Goal: Information Seeking & Learning: Learn about a topic

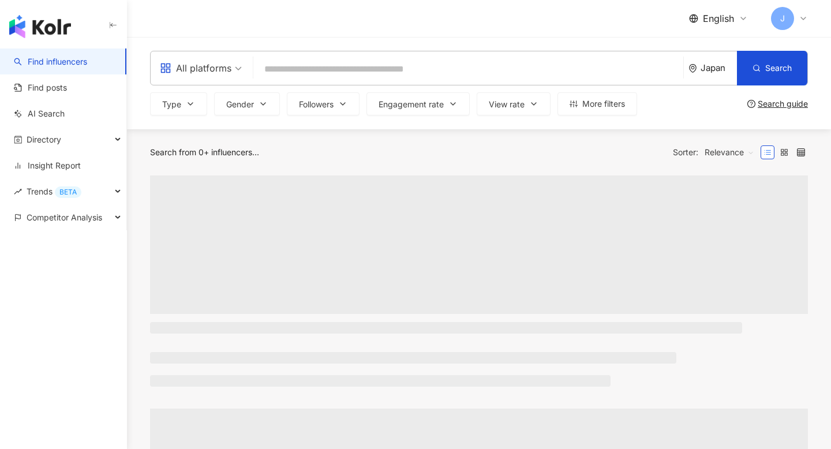
click at [726, 17] on span "English" at bounding box center [718, 18] width 31 height 13
click at [709, 48] on div "繁體中文" at bounding box center [727, 45] width 58 height 20
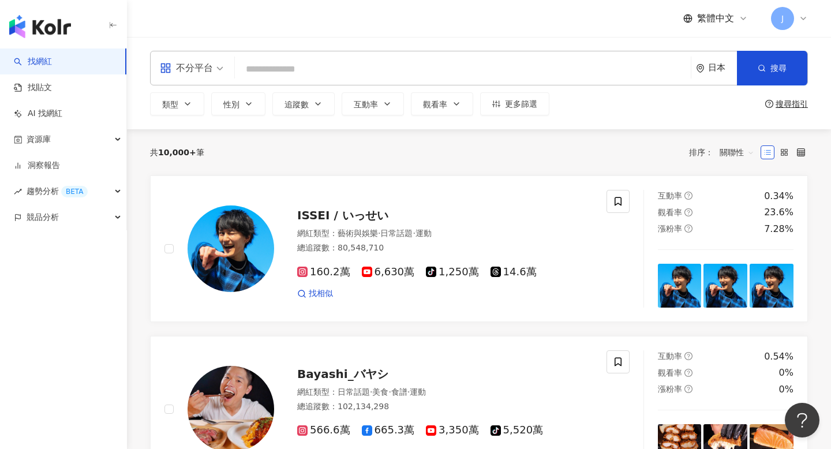
click at [204, 68] on div "不分平台" at bounding box center [186, 68] width 53 height 18
click at [332, 72] on input "search" at bounding box center [462, 69] width 447 height 22
click at [179, 67] on div "不分平台" at bounding box center [186, 68] width 53 height 18
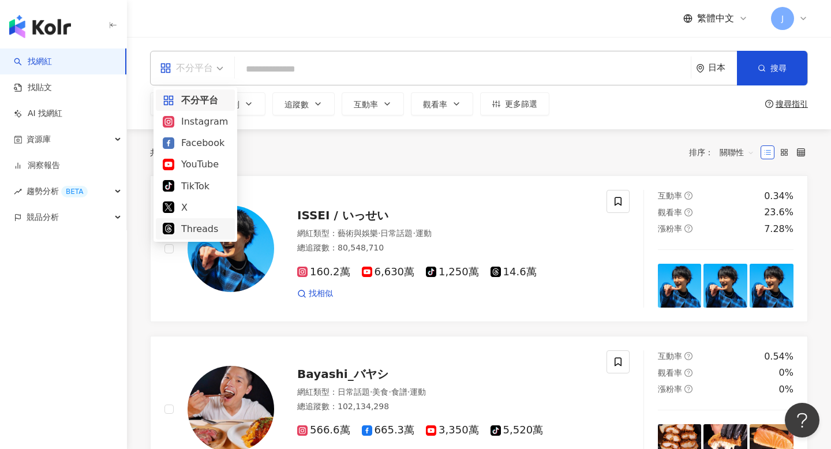
click at [183, 226] on div "Threads" at bounding box center [195, 229] width 65 height 14
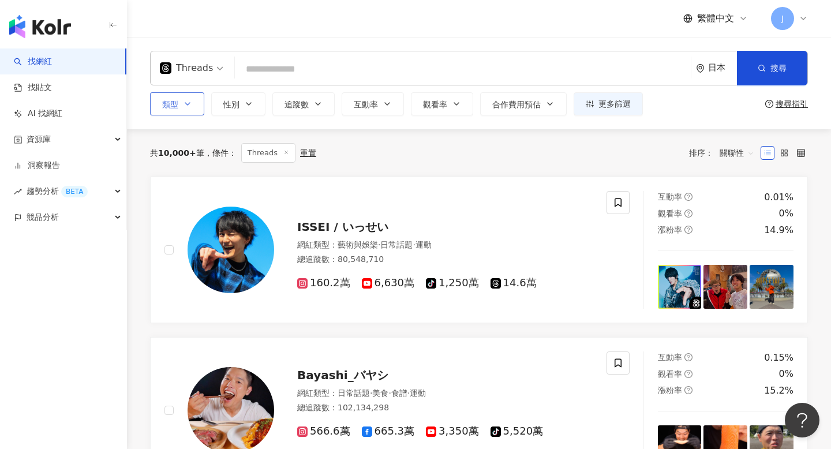
click at [193, 110] on button "類型" at bounding box center [177, 103] width 54 height 23
click at [524, 146] on div "共 10,000+ 筆 條件 ： Threads 重置 排序： 關聯性" at bounding box center [479, 153] width 658 height 20
click at [292, 49] on div "Threads 日本 搜尋 類型 性別 追蹤數 互動率 觀看率 合作費用預估 更多篩選 搜尋指引" at bounding box center [479, 83] width 704 height 92
click at [289, 72] on input "search" at bounding box center [462, 69] width 447 height 22
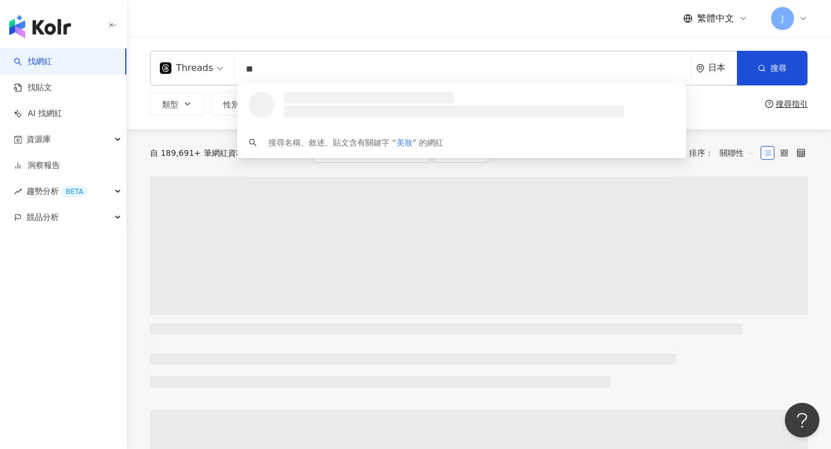
type input "**"
click at [344, 17] on div "繁體中文 J" at bounding box center [479, 18] width 658 height 37
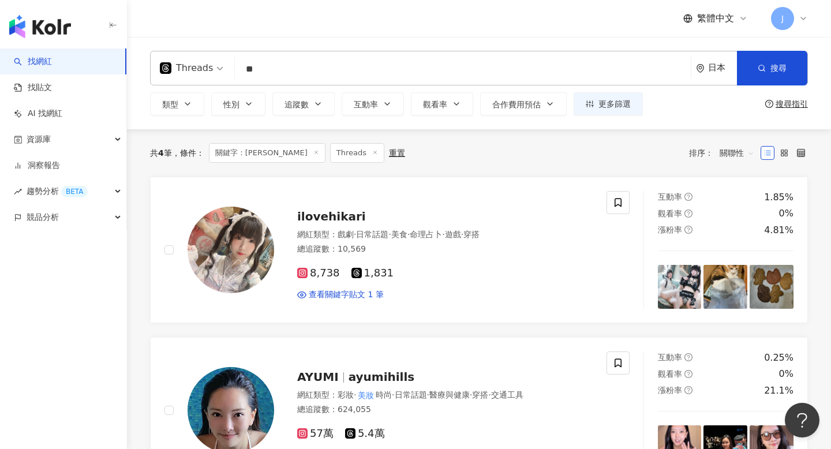
click at [712, 67] on div "日本" at bounding box center [722, 68] width 29 height 10
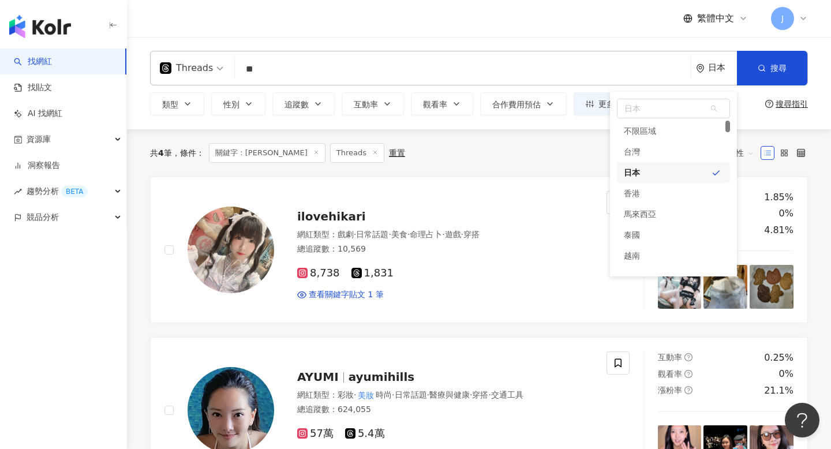
click at [808, 18] on div "繁體中文 J" at bounding box center [479, 18] width 704 height 37
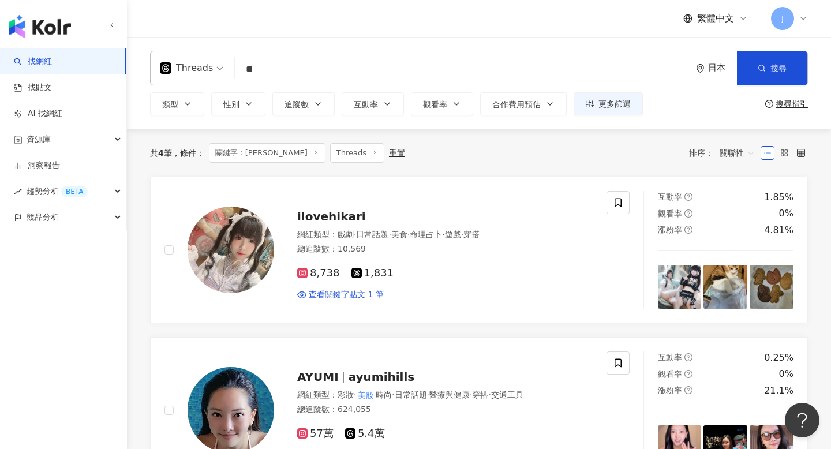
click at [804, 19] on icon at bounding box center [803, 18] width 9 height 9
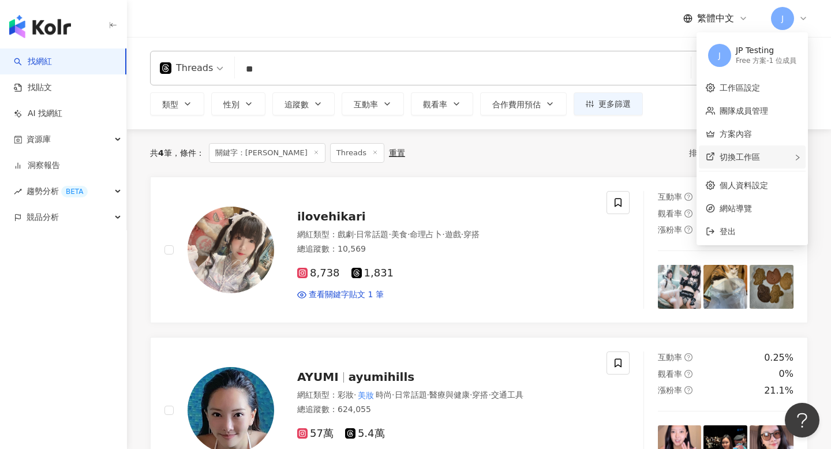
click at [756, 160] on span "切換工作區" at bounding box center [740, 156] width 40 height 9
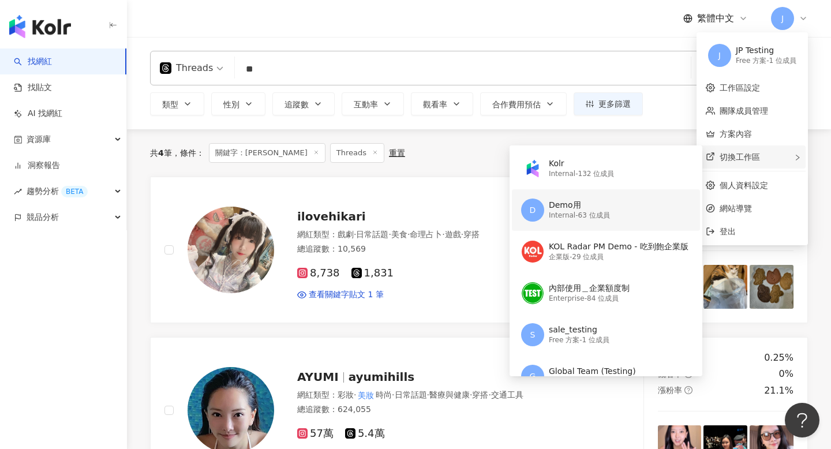
click at [586, 204] on div "Demo用" at bounding box center [579, 206] width 61 height 12
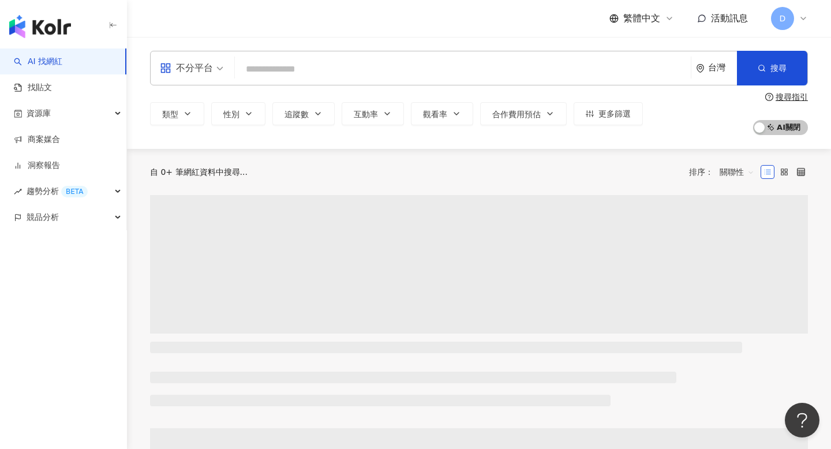
click at [205, 70] on div "不分平台" at bounding box center [186, 68] width 53 height 18
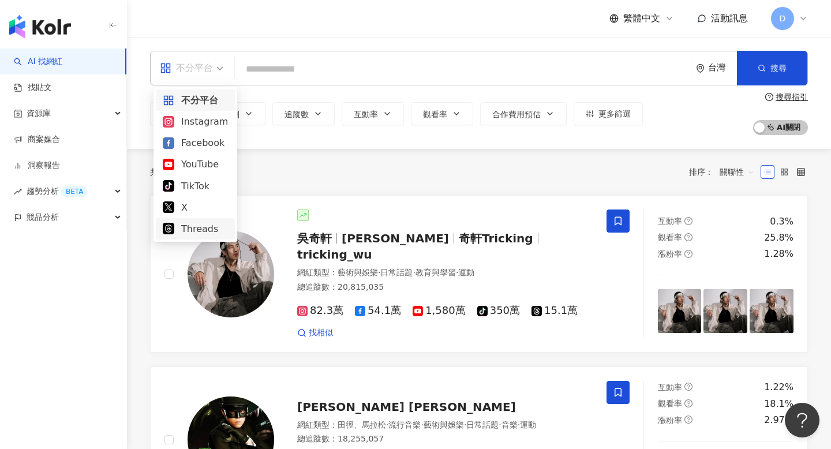
click at [203, 230] on div "Threads" at bounding box center [195, 229] width 65 height 14
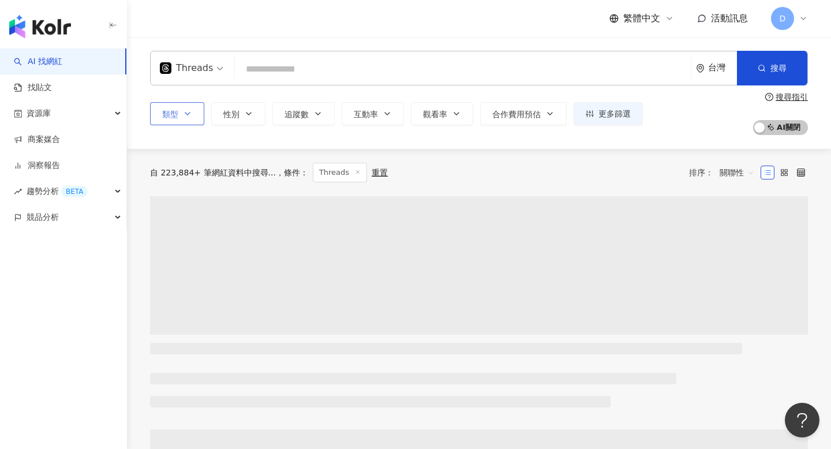
click at [185, 119] on button "類型" at bounding box center [177, 113] width 54 height 23
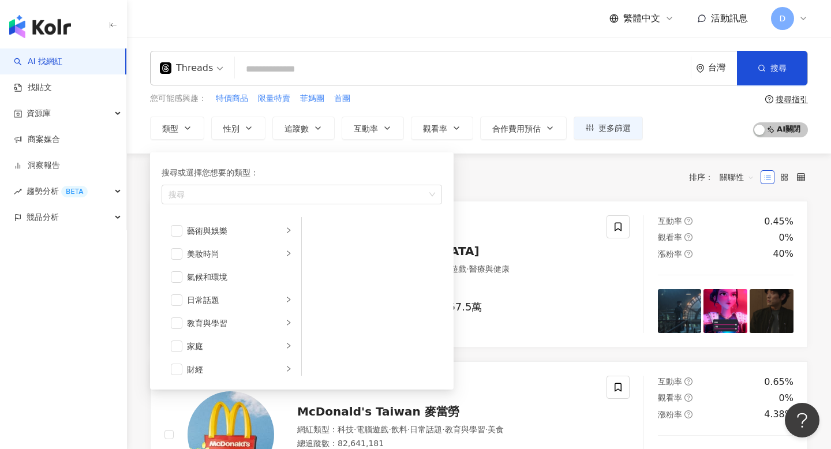
click at [269, 76] on input "search" at bounding box center [462, 69] width 447 height 22
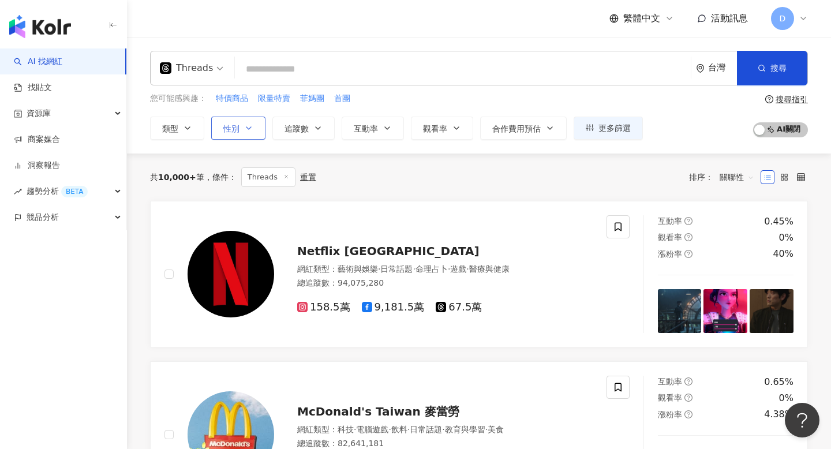
click at [242, 127] on button "性別" at bounding box center [238, 128] width 54 height 23
click at [293, 67] on input "search" at bounding box center [462, 69] width 447 height 22
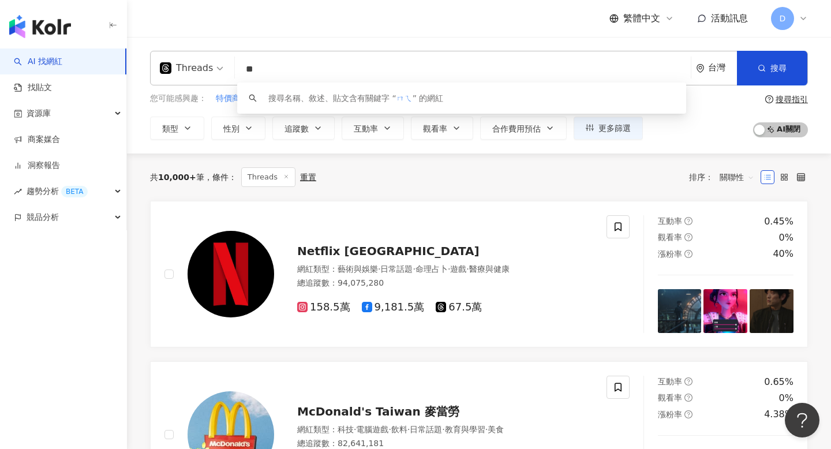
type input "*"
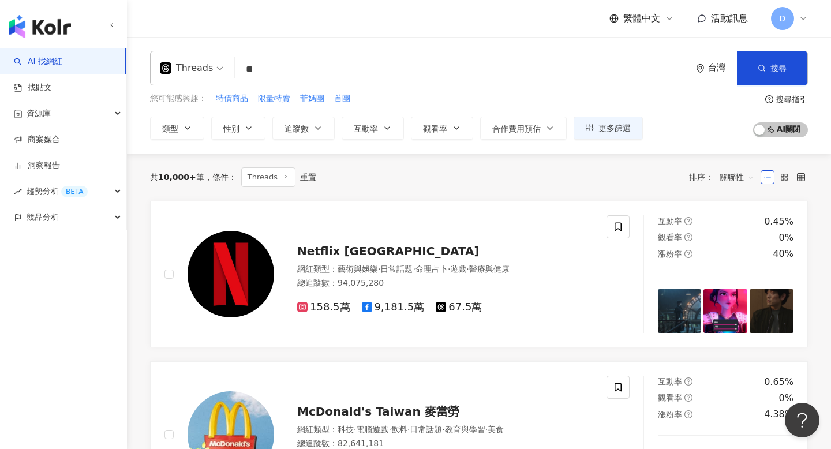
type input "*"
type input "**"
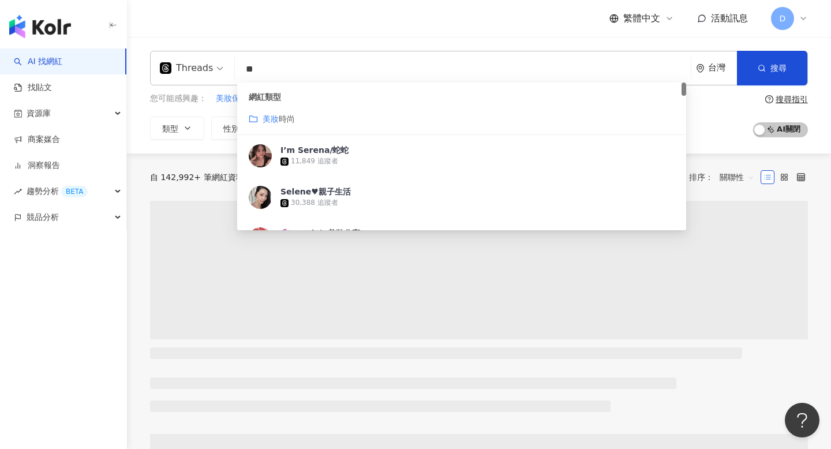
click at [417, 31] on div "繁體中文 活動訊息 D" at bounding box center [479, 18] width 658 height 37
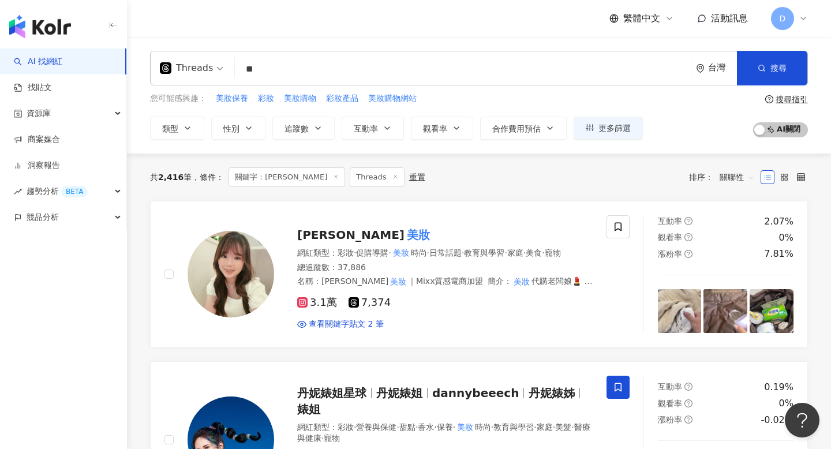
click at [195, 76] on div "Threads" at bounding box center [186, 68] width 53 height 18
click at [653, 17] on span "繁體中文" at bounding box center [641, 18] width 37 height 13
click at [631, 69] on div "English" at bounding box center [648, 75] width 58 height 20
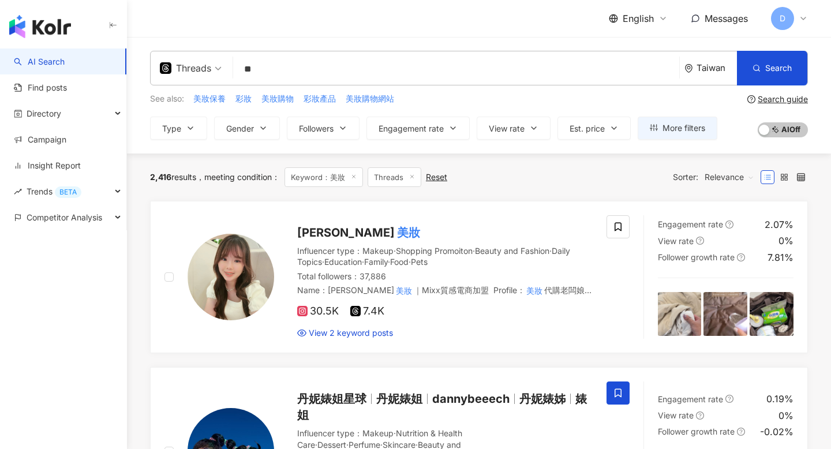
click at [352, 26] on div "English Messages D" at bounding box center [479, 18] width 658 height 37
click at [709, 63] on div "Taiwan" at bounding box center [716, 68] width 40 height 10
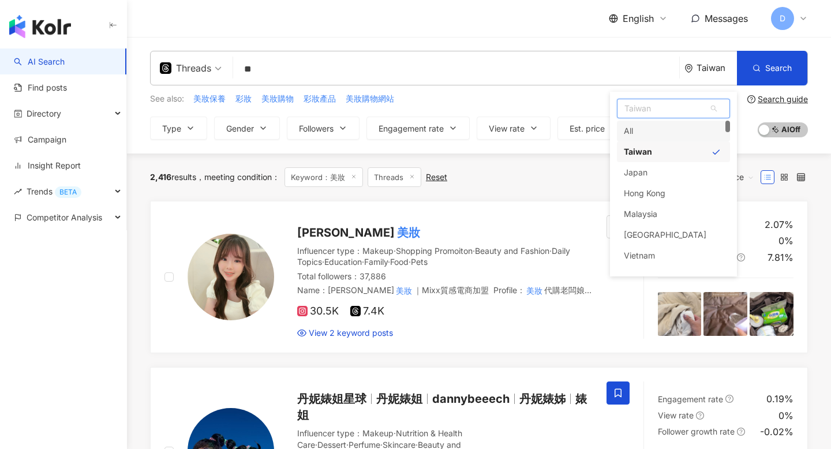
click at [665, 136] on div "All" at bounding box center [673, 131] width 113 height 21
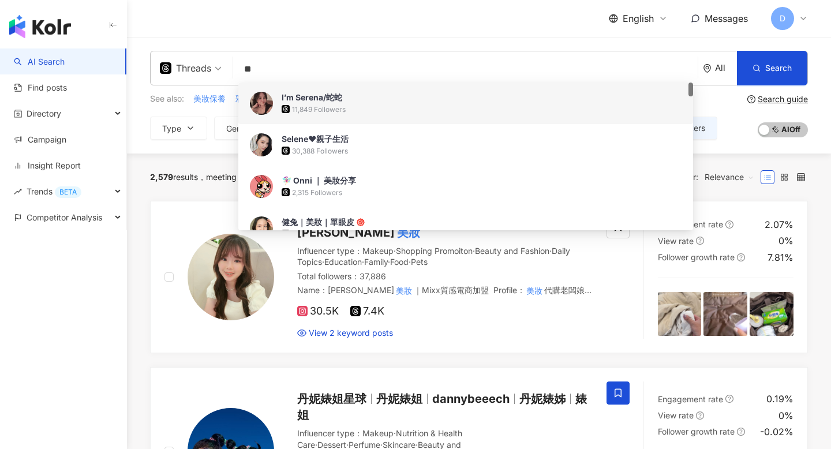
click at [709, 99] on div "See also: 美妝保養 彩妝 美妝購物 彩妝產品 美妝購物網站" at bounding box center [433, 98] width 567 height 13
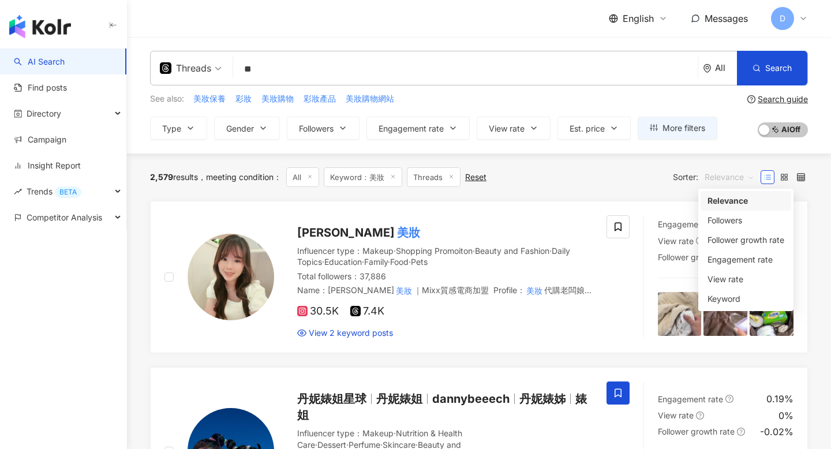
click at [722, 176] on span "Relevance" at bounding box center [730, 177] width 50 height 18
click at [731, 263] on div "Engagement rate" at bounding box center [745, 259] width 77 height 13
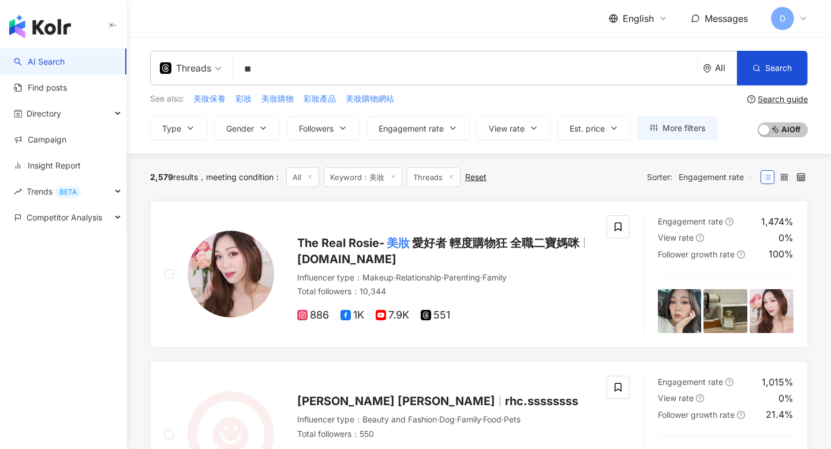
click at [719, 177] on span "Engagement rate" at bounding box center [717, 177] width 76 height 18
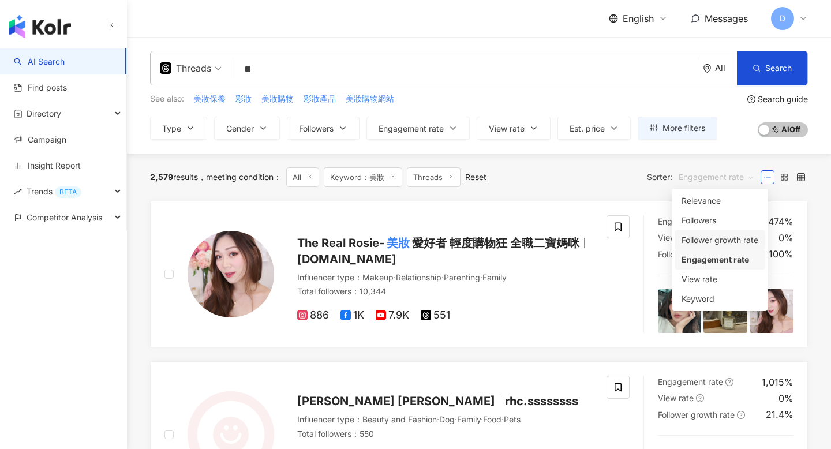
click at [717, 237] on div "Follower growth rate" at bounding box center [719, 240] width 77 height 13
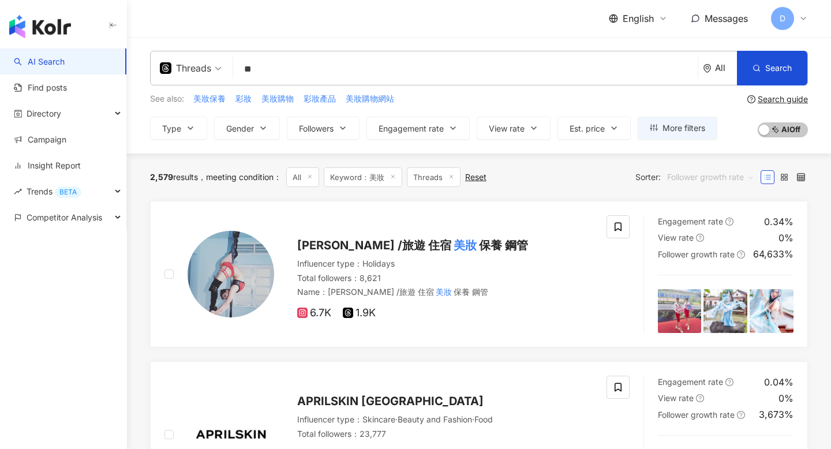
click at [711, 178] on span "Follower growth rate" at bounding box center [710, 177] width 87 height 18
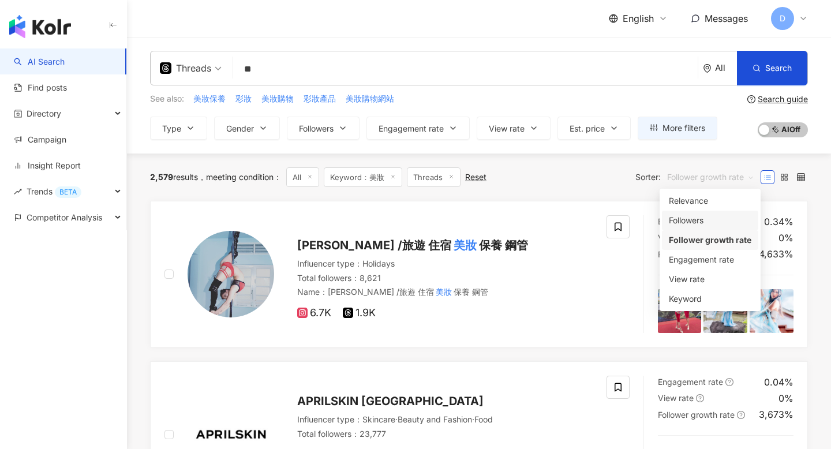
click at [698, 219] on div "Followers" at bounding box center [710, 220] width 83 height 13
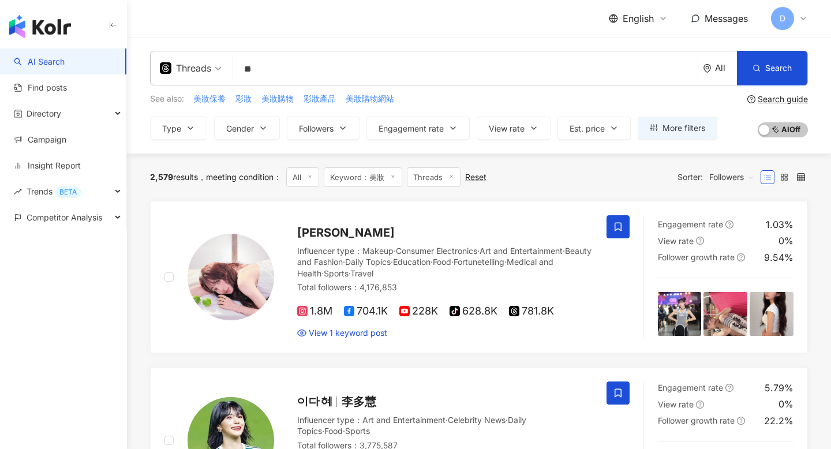
click at [295, 77] on input "**" at bounding box center [465, 69] width 455 height 22
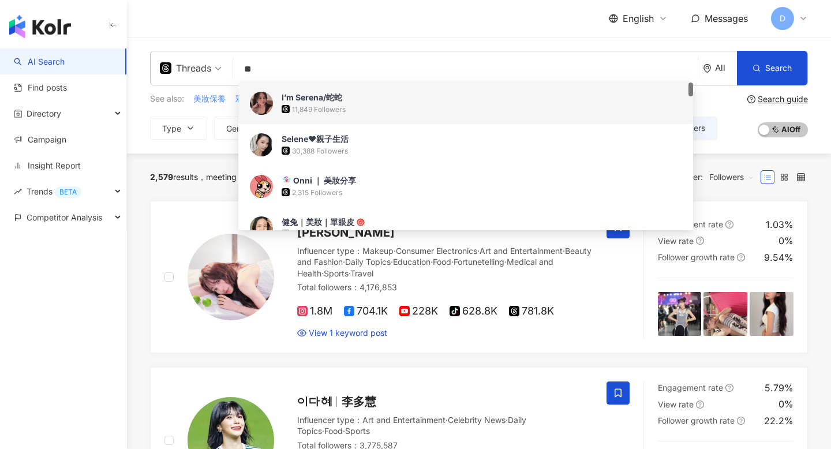
type input "*"
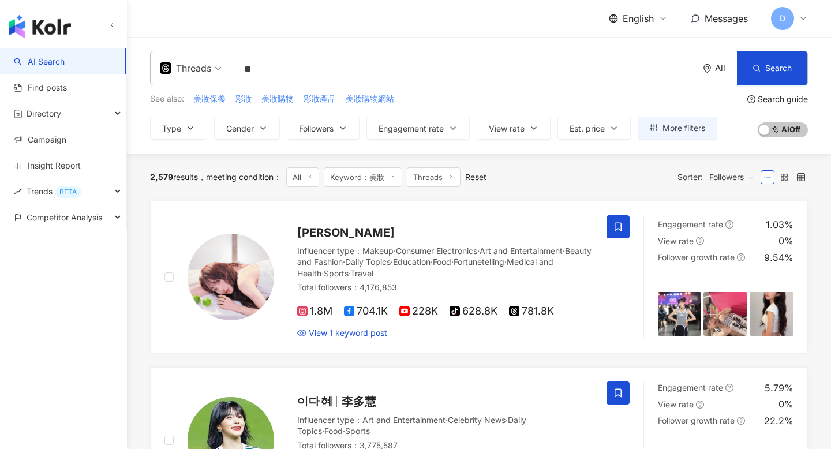
type input "**"
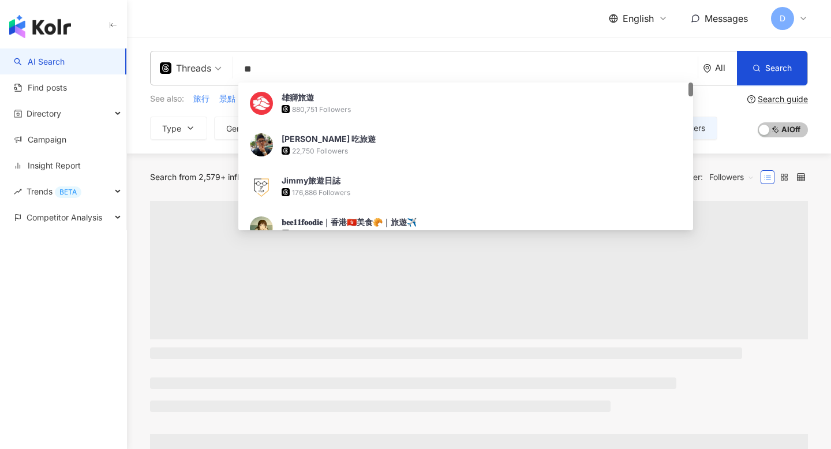
click at [376, 35] on div "English Messages D" at bounding box center [479, 18] width 658 height 37
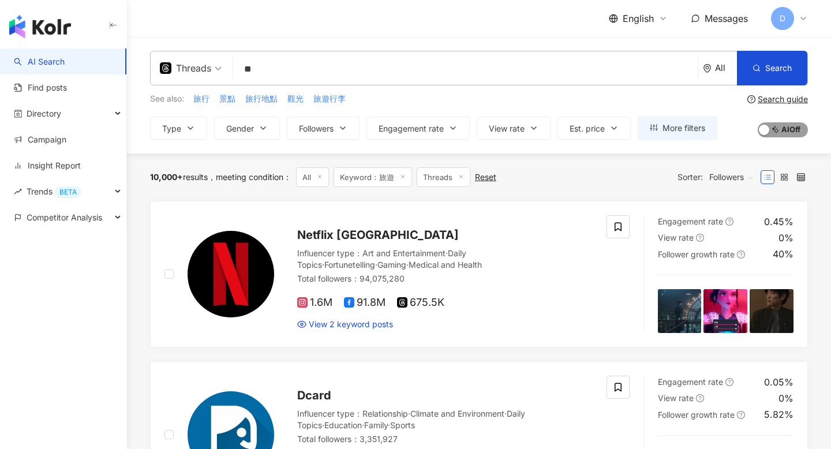
click at [776, 129] on span "AI On AI Off" at bounding box center [783, 129] width 50 height 15
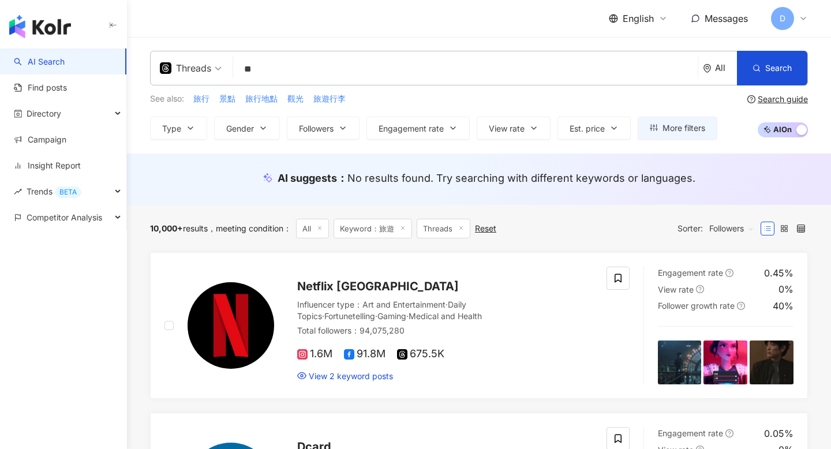
click at [780, 131] on span "AI On AI Off" at bounding box center [783, 129] width 50 height 15
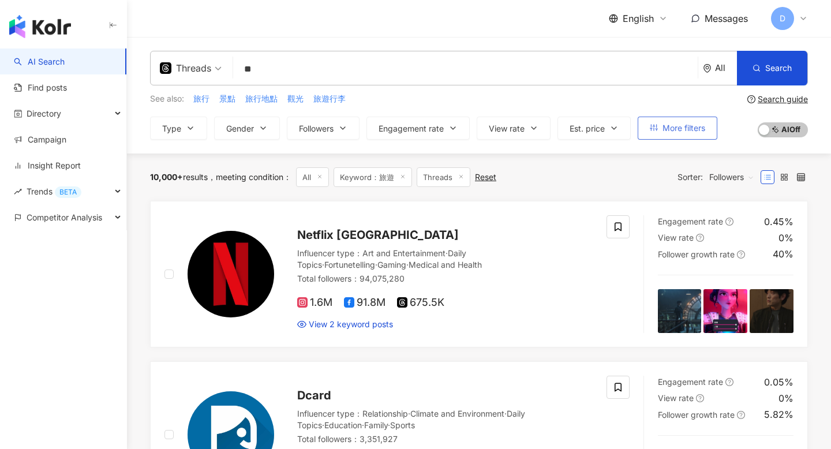
click at [666, 129] on span "More filters" at bounding box center [683, 127] width 43 height 9
click at [635, 14] on span "English" at bounding box center [638, 18] width 31 height 13
click at [623, 46] on div "繁體中文" at bounding box center [645, 45] width 58 height 20
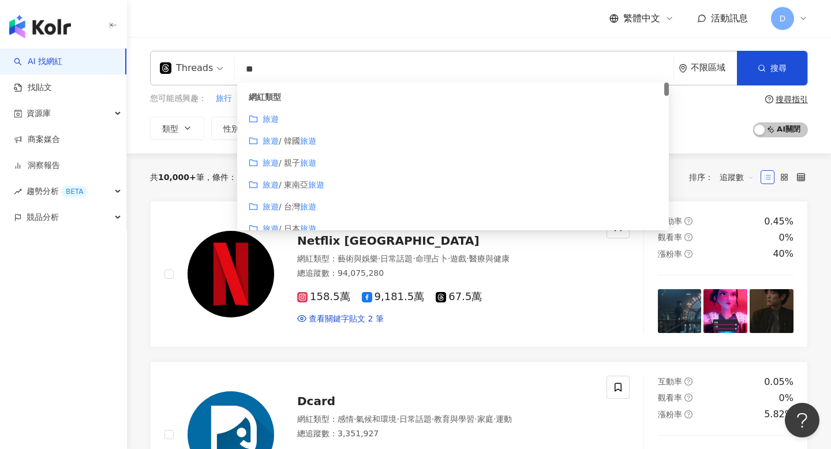
click at [727, 112] on div "您可能感興趣： 旅行 景點 旅行地點 觀光 旅遊行李 類型 性別 追蹤數 互動率 觀看率 合作費用預估 更多篩選 搜尋指引 AI 開啟 AI 關閉" at bounding box center [479, 115] width 658 height 47
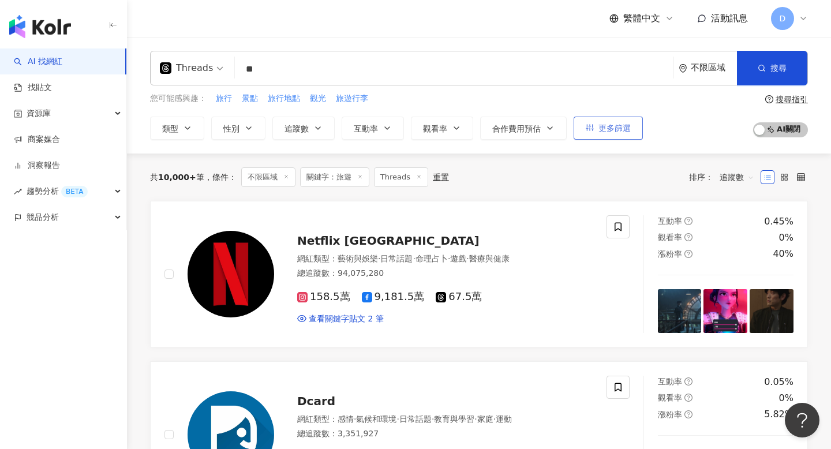
click at [621, 130] on span "更多篩選" at bounding box center [614, 127] width 32 height 9
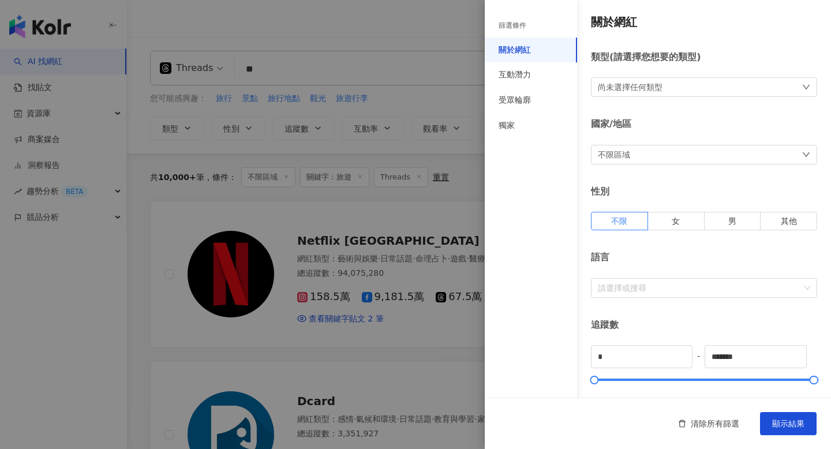
click at [623, 89] on div "尚未選擇任何類型" at bounding box center [630, 87] width 65 height 13
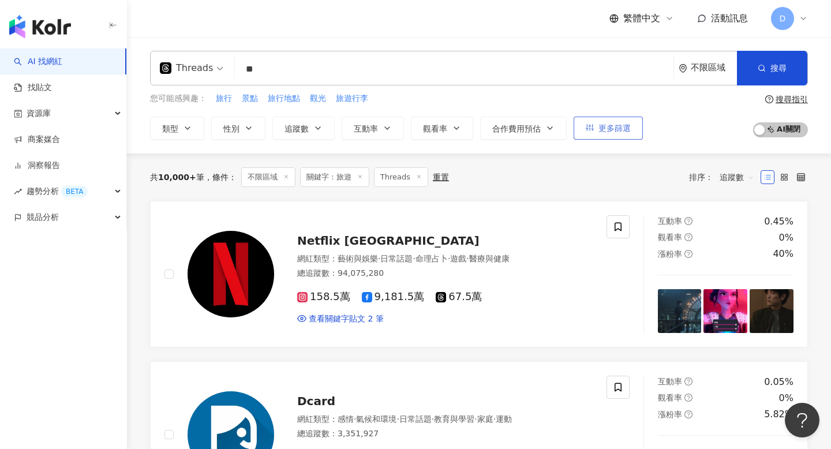
click at [609, 126] on span "更多篩選" at bounding box center [614, 127] width 32 height 9
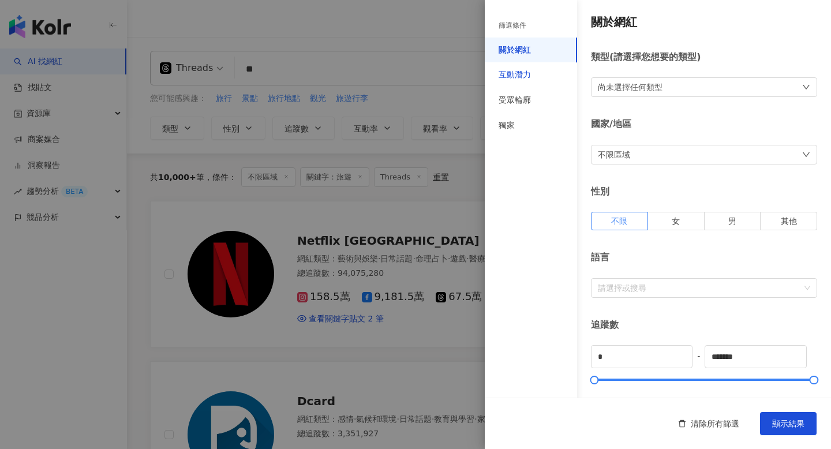
click at [528, 77] on div "互動潛力" at bounding box center [515, 75] width 32 height 12
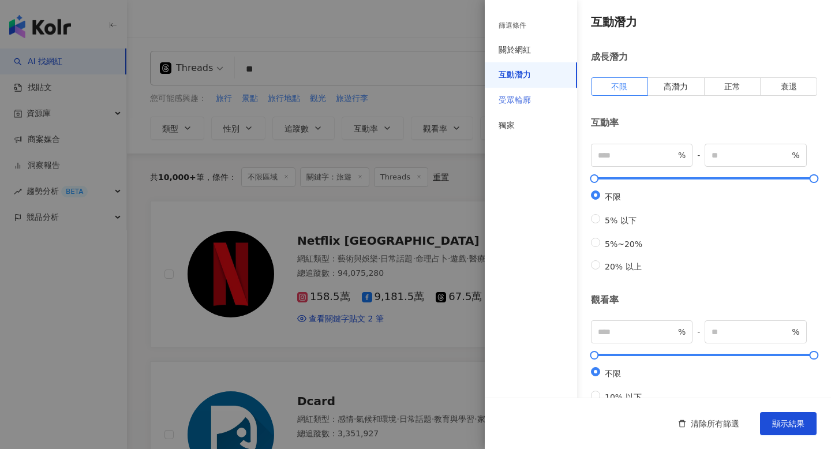
click at [539, 94] on div "受眾輪廓" at bounding box center [531, 100] width 92 height 25
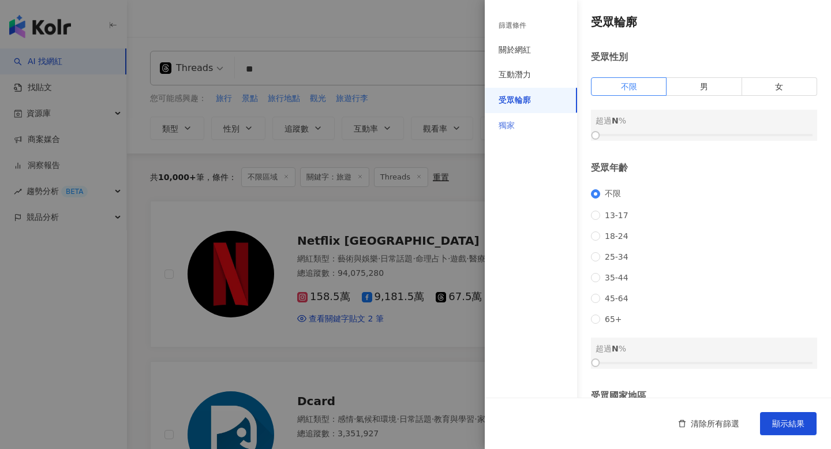
click at [525, 128] on div "獨家" at bounding box center [531, 125] width 92 height 25
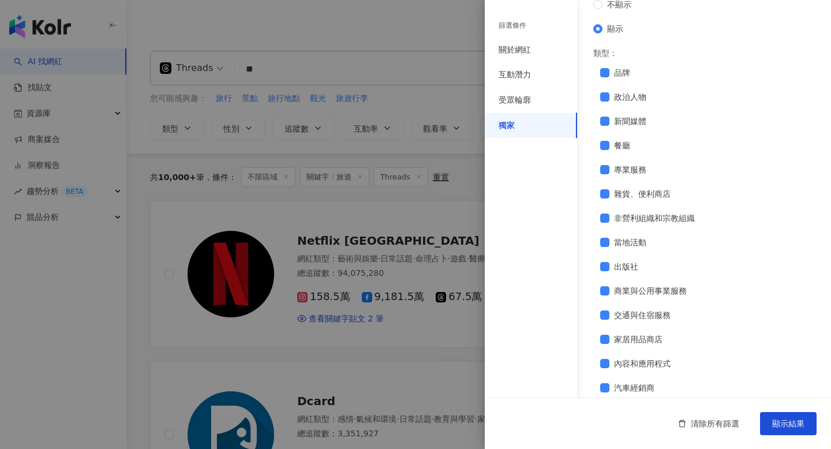
scroll to position [252, 0]
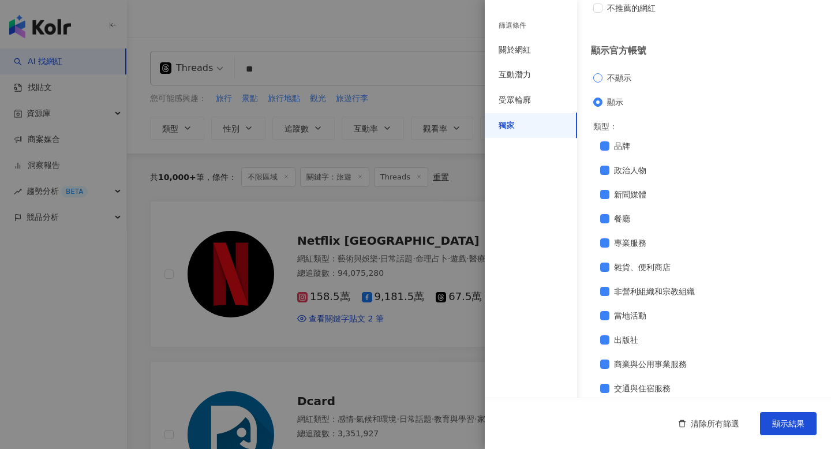
click at [614, 74] on span "不顯示" at bounding box center [618, 78] width 33 height 13
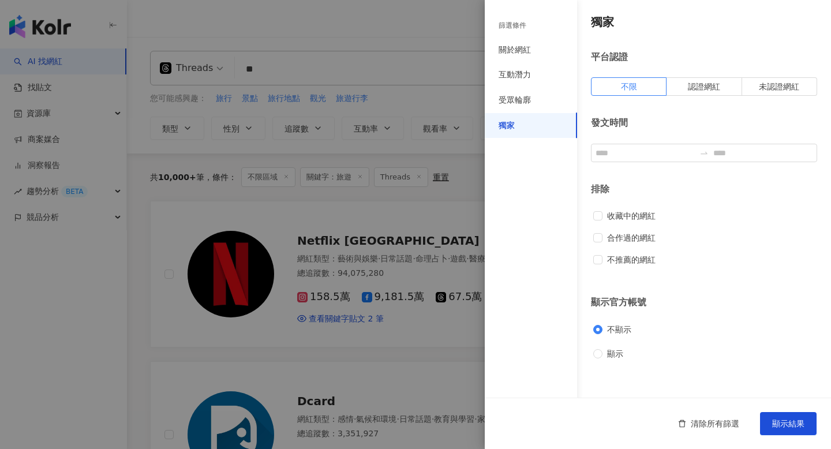
scroll to position [0, 0]
click at [797, 426] on span "顯示結果" at bounding box center [788, 423] width 32 height 9
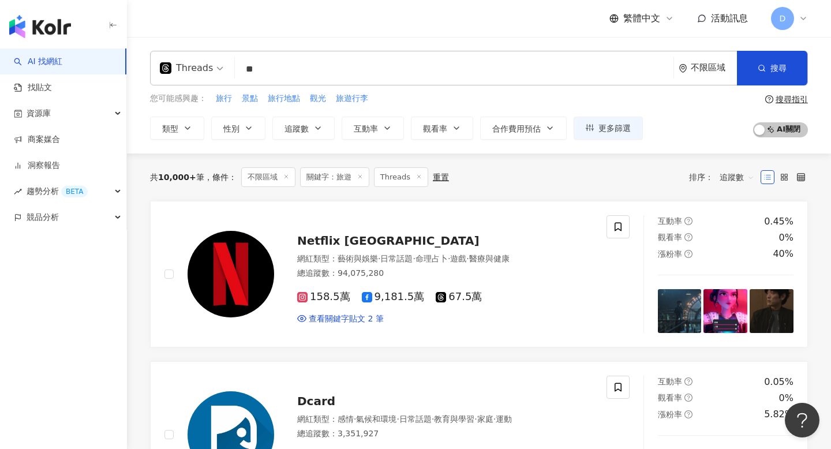
click at [290, 83] on div "Threads ** 不限區域 搜尋 customizedTag 網紅類型 旅遊 旅遊 / 韓國 旅遊 旅遊 / 親子 旅遊 旅遊 / 東南亞 旅遊 旅遊 /…" at bounding box center [479, 68] width 658 height 35
click at [294, 76] on input "**" at bounding box center [453, 69] width 429 height 22
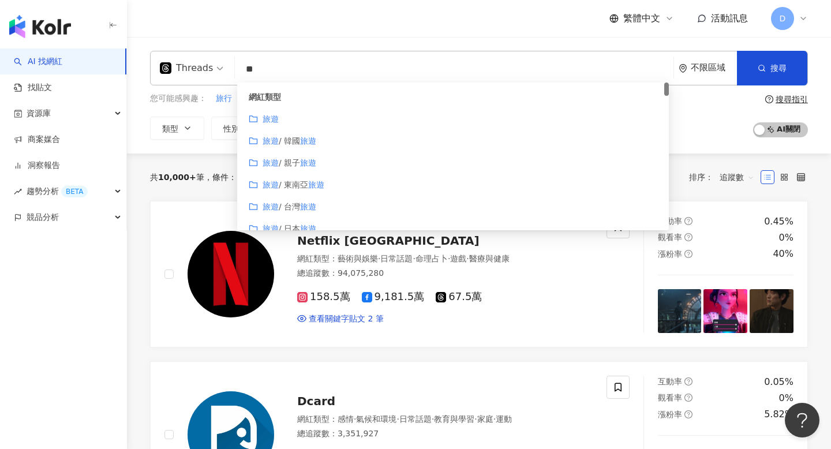
type input "*"
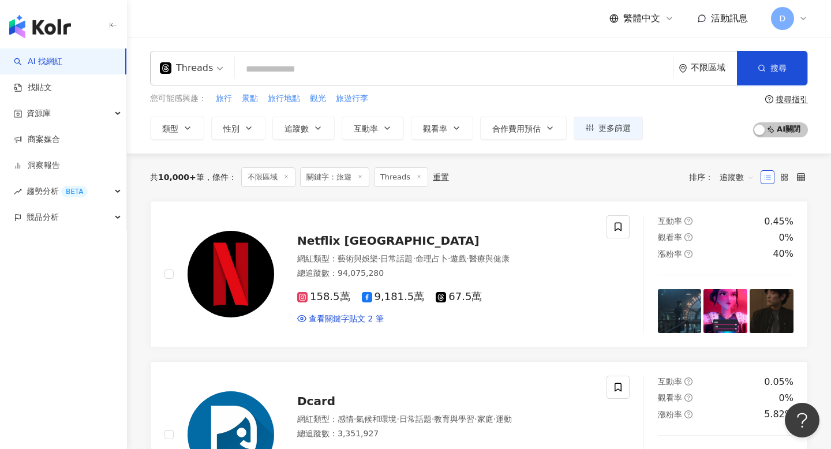
type input "*"
type input "**"
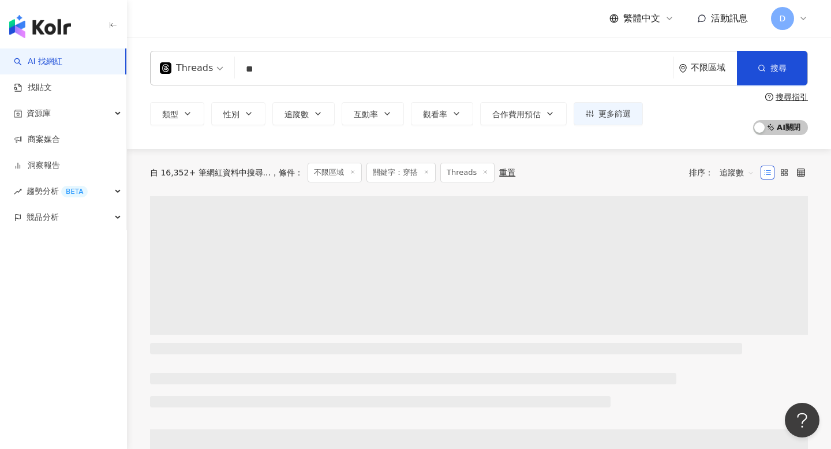
click at [385, 24] on div "繁體中文 活動訊息 D" at bounding box center [479, 18] width 658 height 37
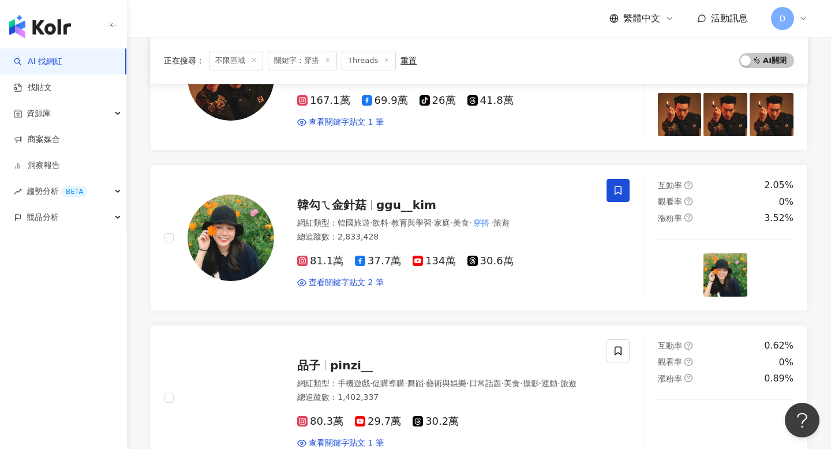
scroll to position [941, 0]
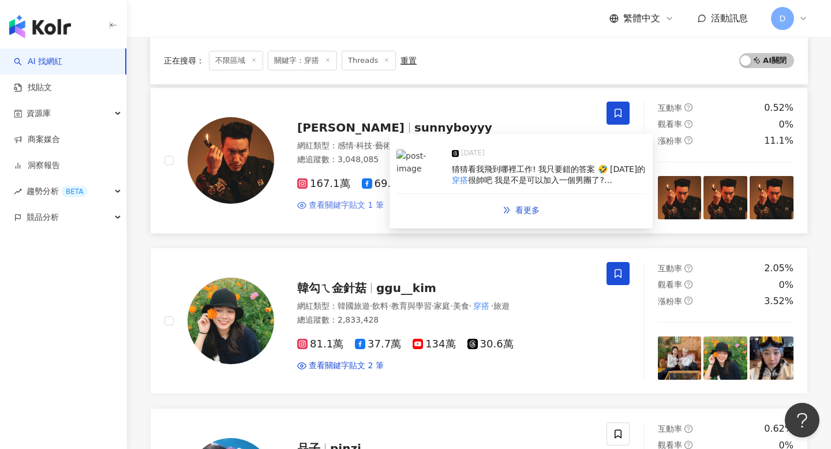
click at [372, 200] on span "查看關鍵字貼文 1 筆" at bounding box center [346, 206] width 75 height 12
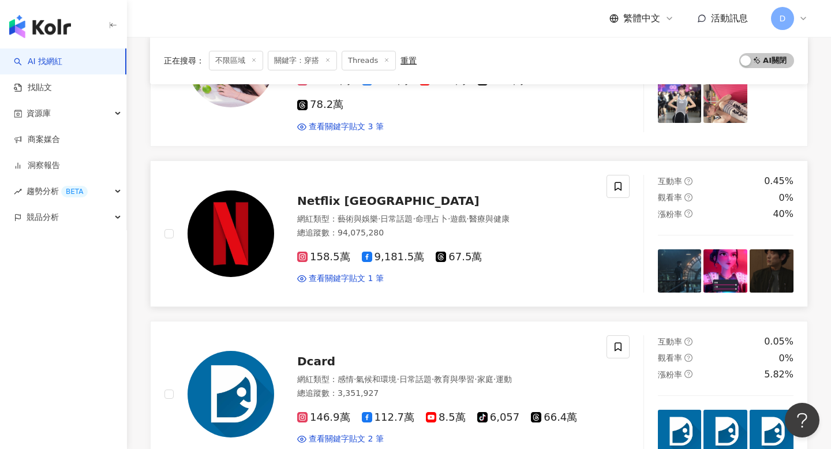
scroll to position [0, 0]
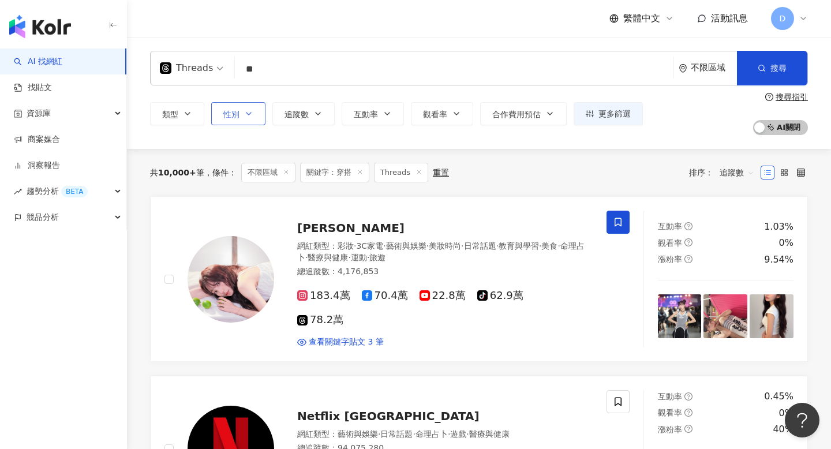
click at [238, 114] on span "性別" at bounding box center [231, 114] width 16 height 9
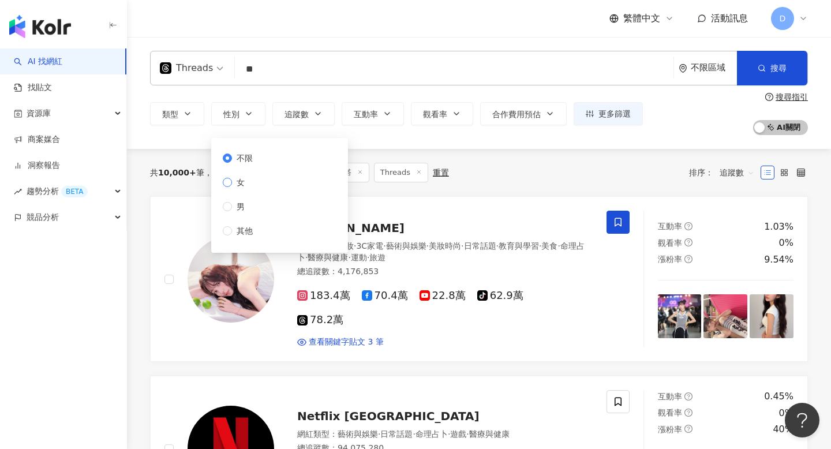
click at [237, 183] on span "女" at bounding box center [240, 182] width 17 height 13
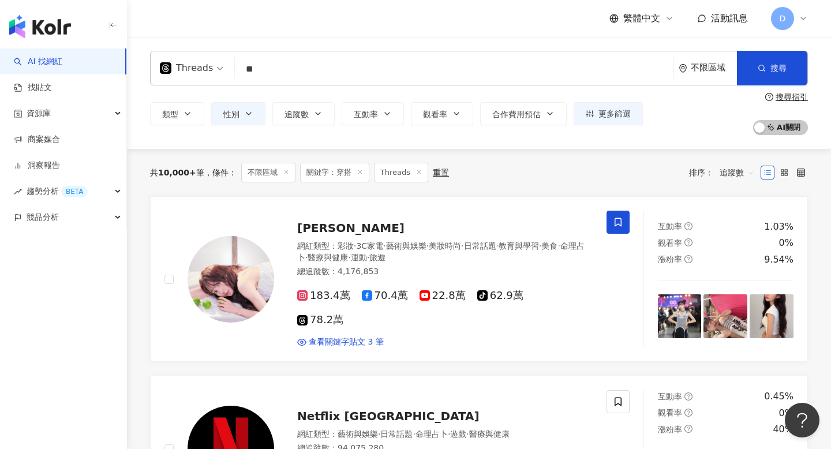
click at [541, 175] on div "共 10,000+ 筆 條件 ： 不限區域 關鍵字：穿搭 Threads 重置 排序： 追蹤數" at bounding box center [479, 173] width 658 height 20
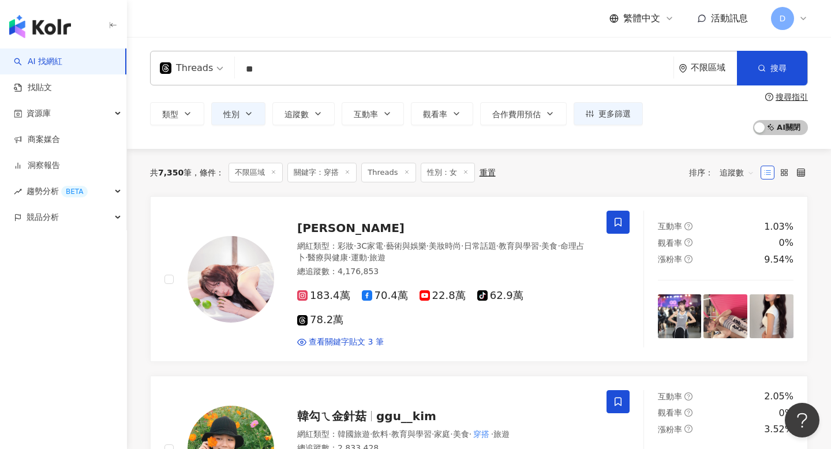
click at [643, 21] on span "繁體中文" at bounding box center [641, 18] width 37 height 13
click at [634, 81] on div "English" at bounding box center [648, 75] width 58 height 20
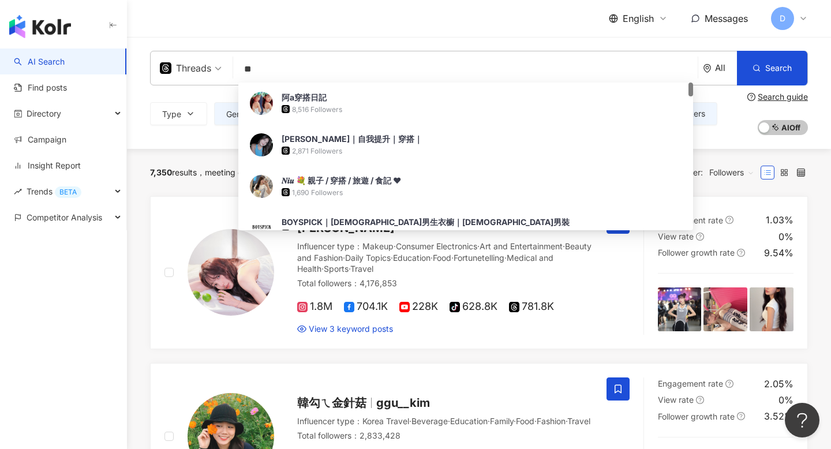
click at [190, 69] on div "Threads" at bounding box center [185, 68] width 51 height 18
